Goal: Information Seeking & Learning: Understand process/instructions

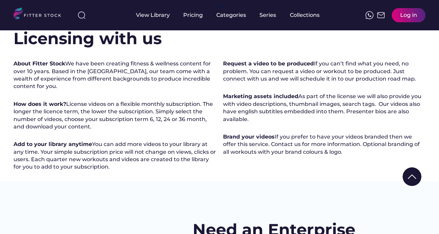
scroll to position [75, 0]
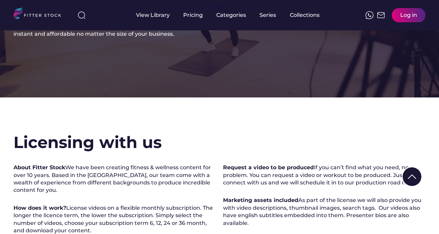
click at [159, 13] on div "View Library" at bounding box center [153, 14] width 34 height 7
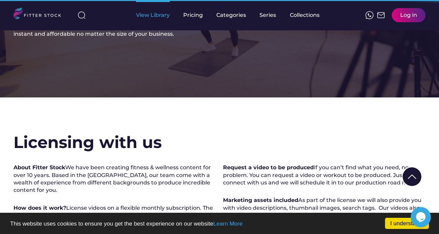
scroll to position [0, 0]
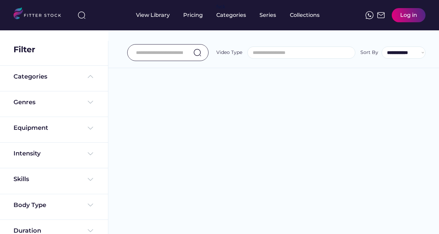
select select
select select "**********"
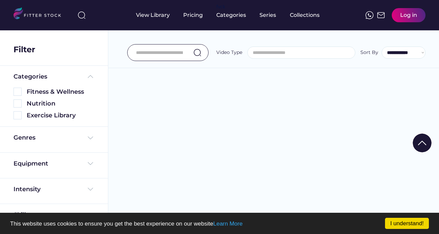
scroll to position [96, 0]
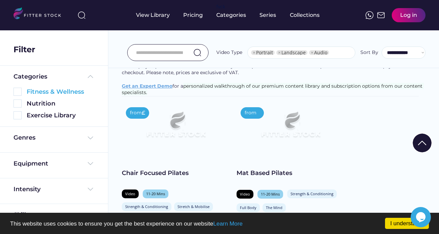
select select "**********"
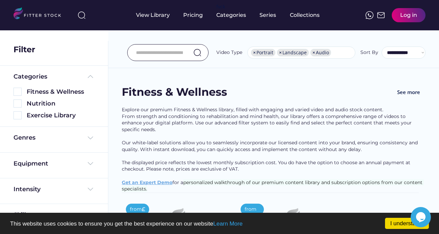
scroll to position [11, 0]
click at [16, 95] on img at bounding box center [17, 92] width 8 height 8
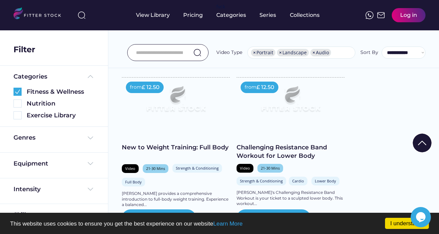
scroll to position [1722, 0]
click at [61, 118] on div "Exercise Library" at bounding box center [61, 115] width 68 height 8
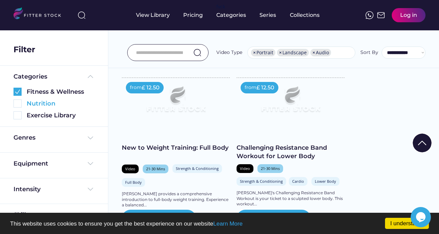
click at [42, 100] on div "Nutrition" at bounding box center [61, 104] width 68 height 8
click at [20, 114] on img at bounding box center [17, 115] width 8 height 8
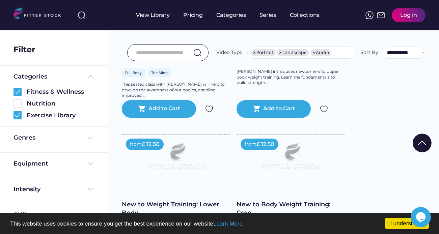
scroll to position [1498, 0]
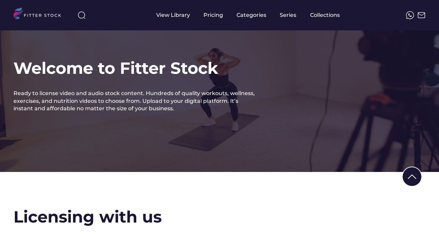
scroll to position [75, 0]
